Goal: Information Seeking & Learning: Learn about a topic

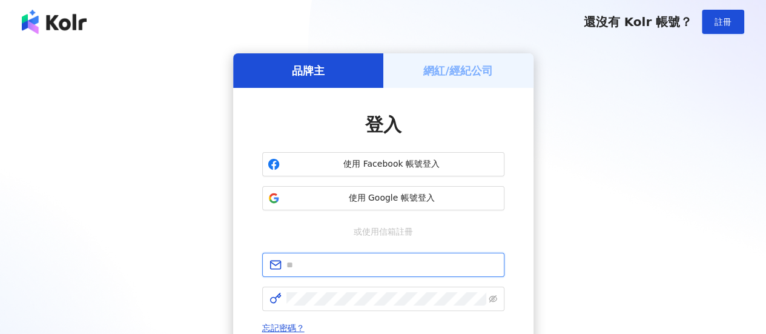
click at [321, 261] on input "text" at bounding box center [391, 264] width 211 height 13
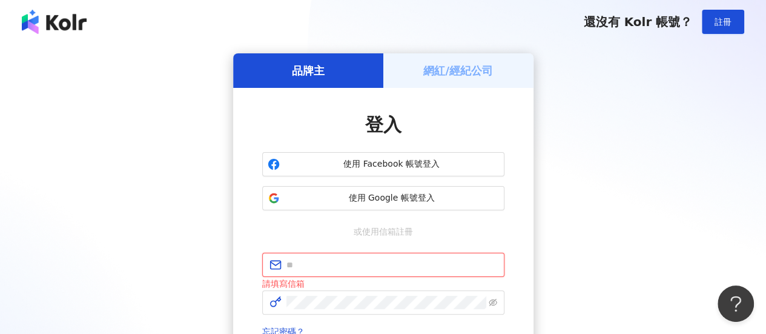
click at [403, 277] on div "請填寫信箱" at bounding box center [383, 283] width 242 height 13
click at [405, 271] on input "text" at bounding box center [391, 264] width 211 height 13
type input "**********"
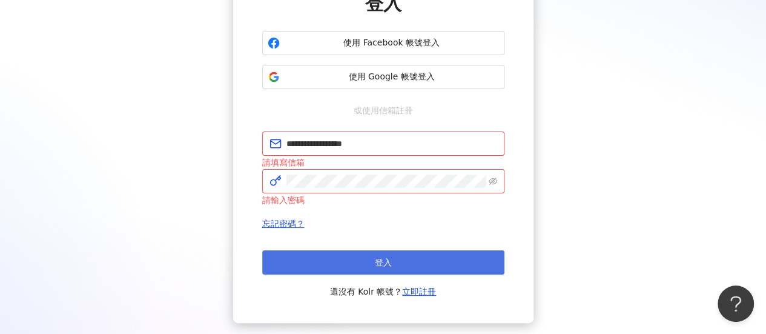
click at [438, 268] on button "登入" at bounding box center [383, 262] width 242 height 24
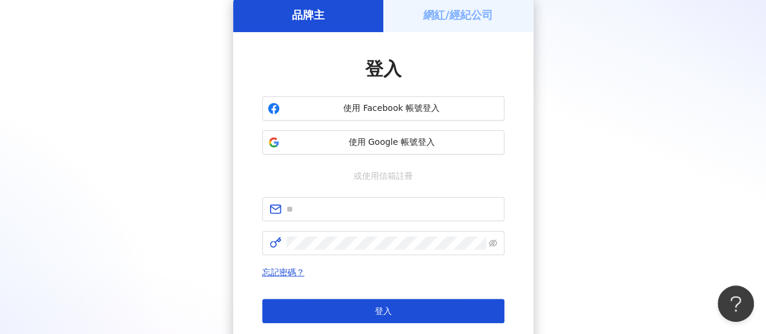
scroll to position [121, 0]
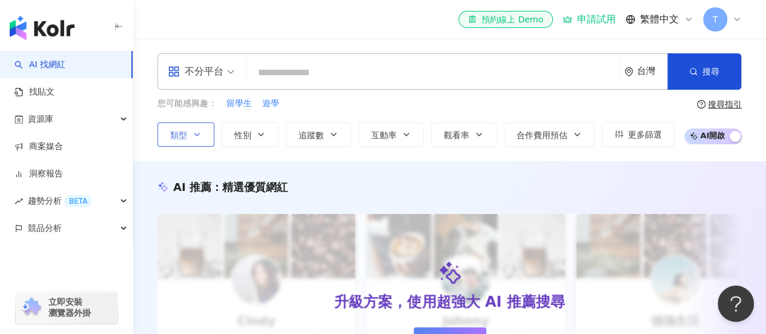
click at [174, 139] on span "類型" at bounding box center [178, 135] width 17 height 10
click at [240, 141] on button "性別" at bounding box center [250, 134] width 57 height 24
click at [314, 140] on button "追蹤數" at bounding box center [318, 134] width 65 height 24
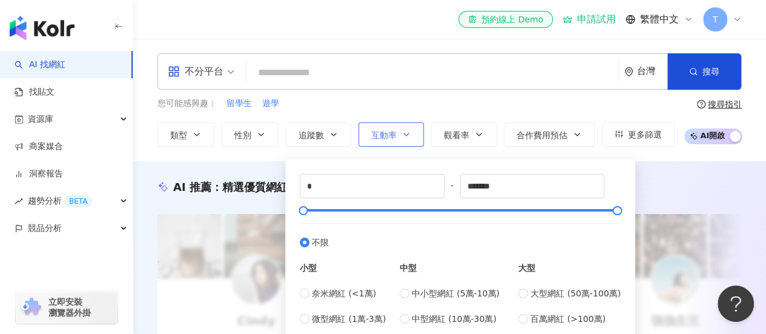
click at [389, 136] on span "互動率" at bounding box center [383, 135] width 25 height 10
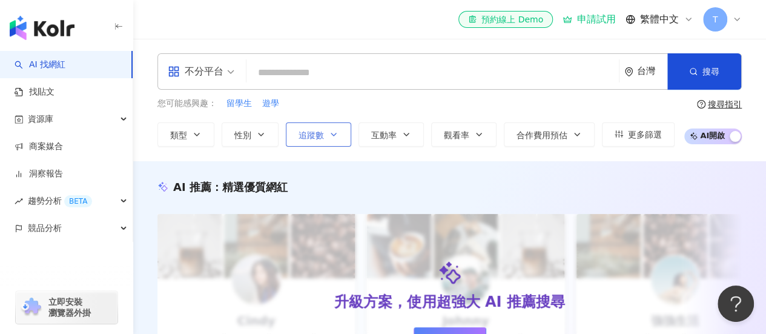
click at [310, 136] on span "追蹤數" at bounding box center [310, 135] width 25 height 10
click at [481, 132] on icon "button" at bounding box center [479, 135] width 10 height 10
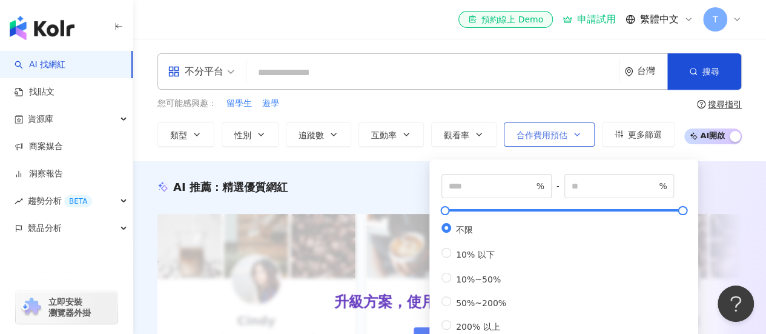
click at [550, 137] on span "合作費用預估" at bounding box center [541, 135] width 51 height 10
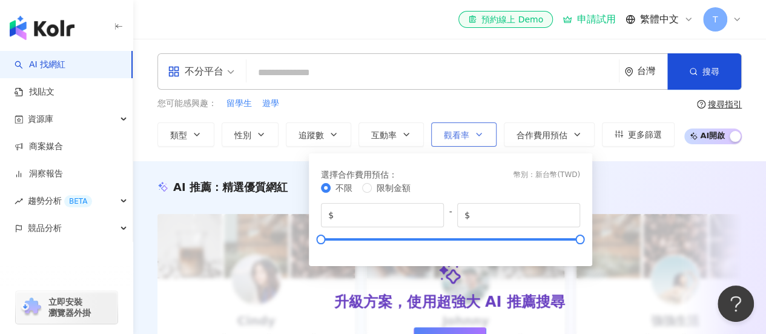
click at [487, 133] on button "觀看率" at bounding box center [463, 134] width 65 height 24
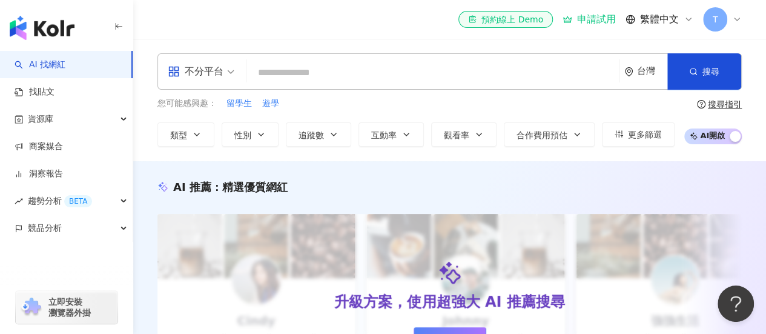
click at [413, 81] on input "search" at bounding box center [432, 72] width 363 height 23
click at [321, 78] on input "search" at bounding box center [432, 72] width 363 height 23
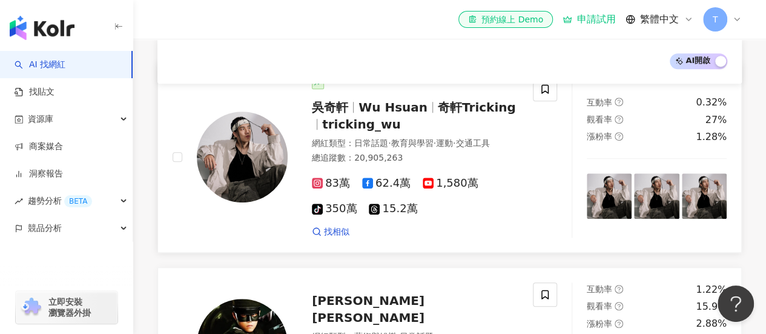
scroll to position [424, 0]
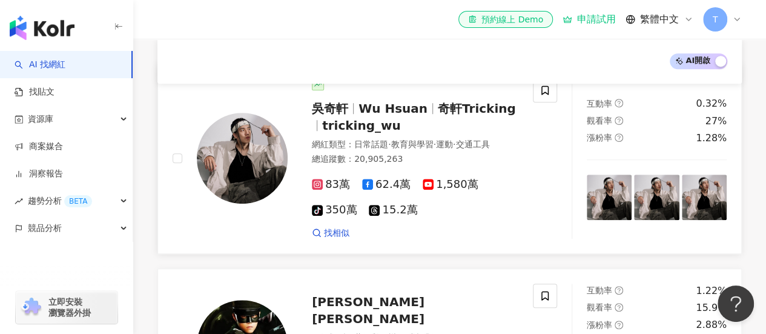
click at [504, 200] on div "83萬 62.4萬 1,580萬 tiktok-icon 350萬 15.2萬" at bounding box center [415, 197] width 206 height 39
click at [77, 238] on div "競品分析" at bounding box center [66, 227] width 133 height 27
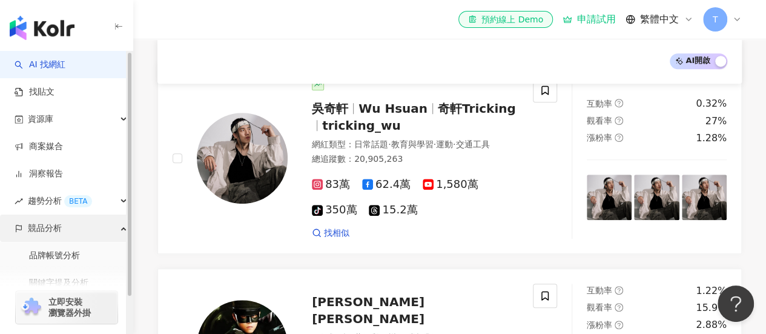
scroll to position [42, 0]
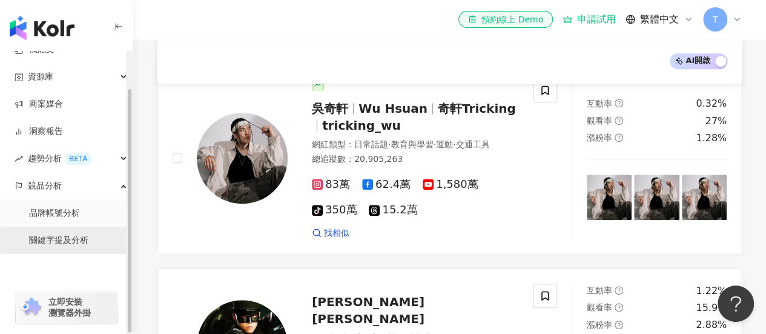
click at [88, 245] on link "關鍵字提及分析" at bounding box center [58, 240] width 59 height 12
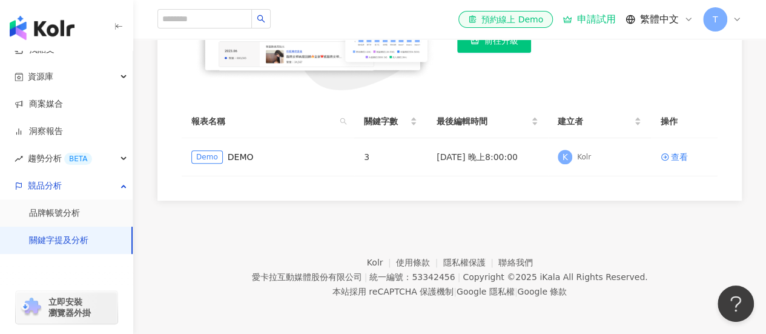
scroll to position [269, 0]
click at [231, 156] on link "DEMO" at bounding box center [241, 156] width 26 height 13
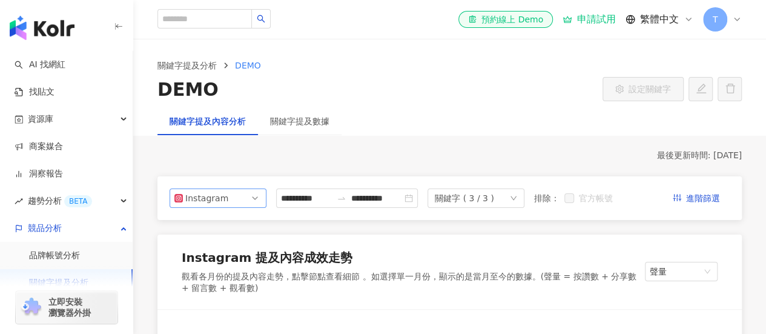
click at [251, 205] on span "Instagram" at bounding box center [217, 198] width 87 height 18
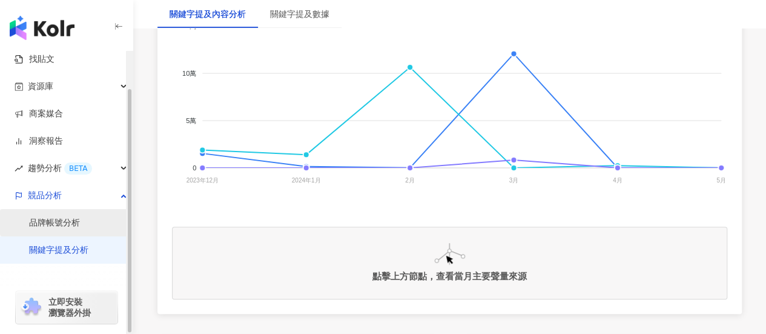
scroll to position [42, 0]
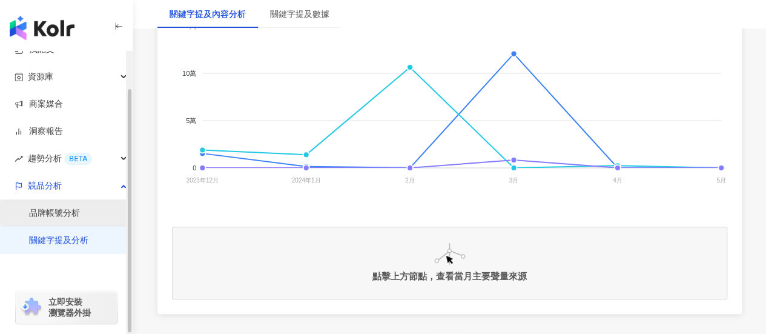
click at [67, 217] on link "品牌帳號分析" at bounding box center [54, 213] width 51 height 12
